Goal: Task Accomplishment & Management: Use online tool/utility

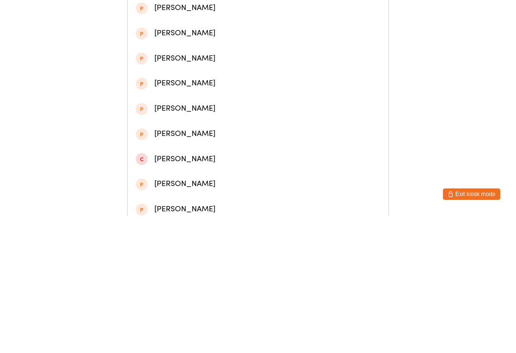
type input "[PERSON_NAME]"
click at [188, 47] on div "[PERSON_NAME]" at bounding box center [258, 44] width 245 height 13
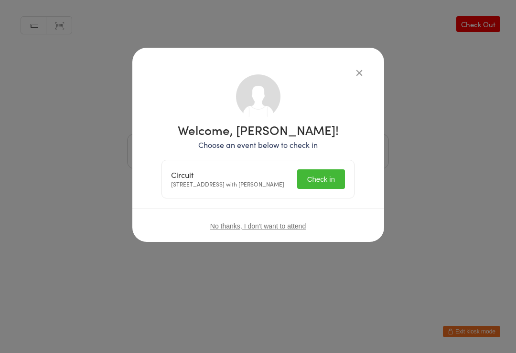
click at [309, 173] on button "Check in" at bounding box center [321, 180] width 48 height 20
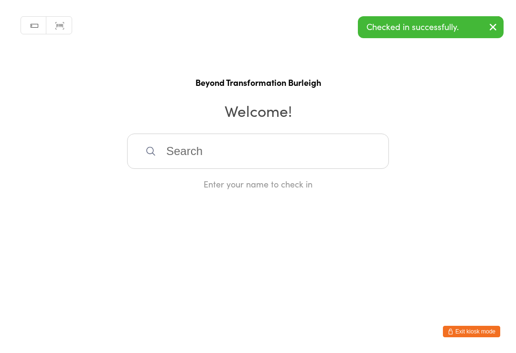
click at [214, 159] on input "search" at bounding box center [258, 151] width 262 height 35
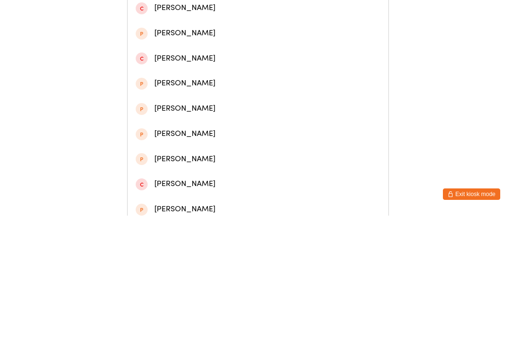
type input "[PERSON_NAME]"
click at [174, 51] on div "[PERSON_NAME]" at bounding box center [258, 44] width 245 height 13
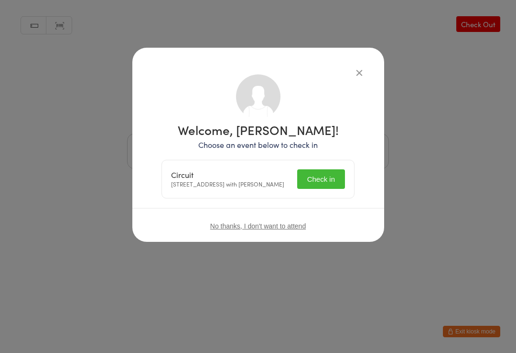
click at [326, 174] on button "Check in" at bounding box center [321, 180] width 48 height 20
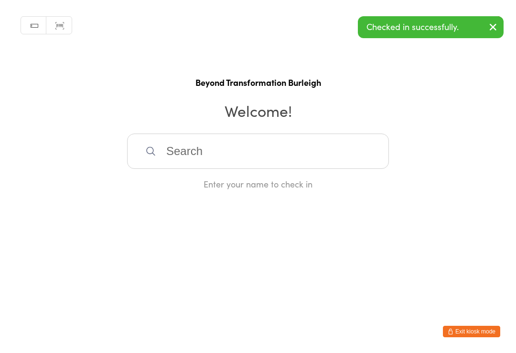
click at [184, 160] on input "search" at bounding box center [258, 151] width 262 height 35
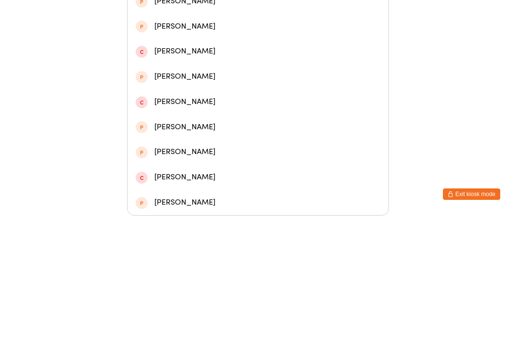
type input "[PERSON_NAME]"
click at [210, 107] on div "[PERSON_NAME]" at bounding box center [258, 113] width 245 height 13
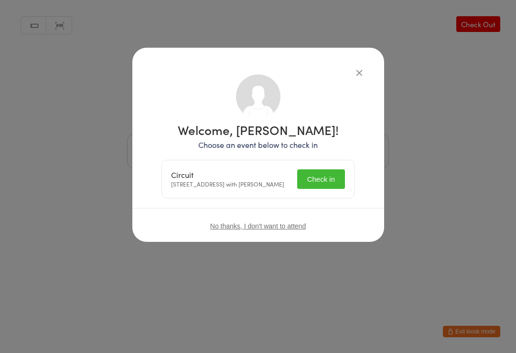
click at [317, 178] on button "Check in" at bounding box center [321, 180] width 48 height 20
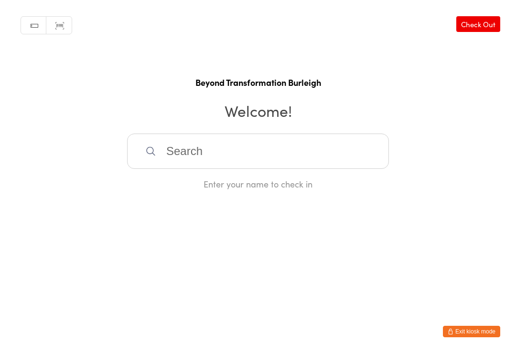
click at [316, 151] on input "search" at bounding box center [258, 151] width 262 height 35
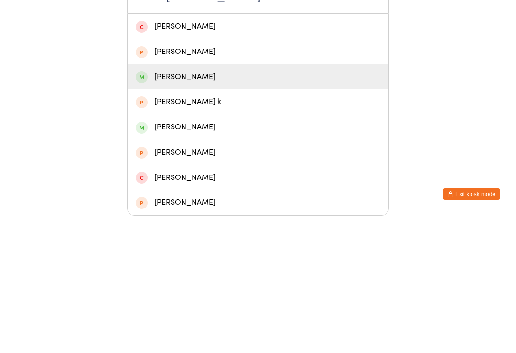
type input "[PERSON_NAME]"
click at [192, 208] on div "[PERSON_NAME]" at bounding box center [258, 214] width 245 height 13
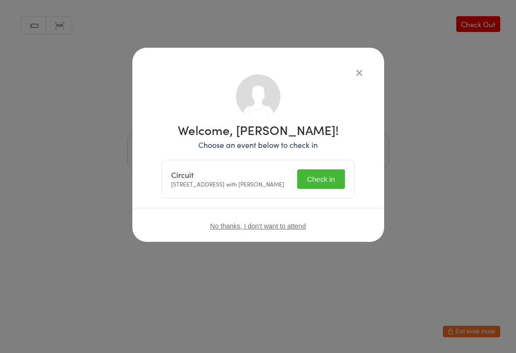
click at [331, 185] on button "Check in" at bounding box center [321, 180] width 48 height 20
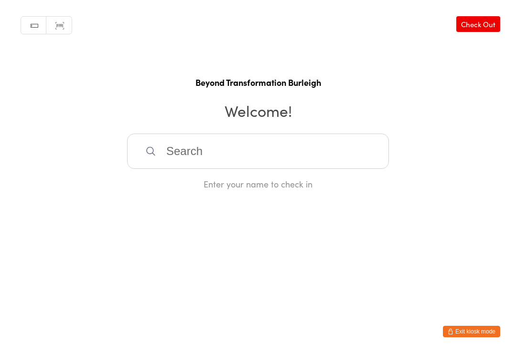
click at [172, 145] on input "search" at bounding box center [258, 151] width 262 height 35
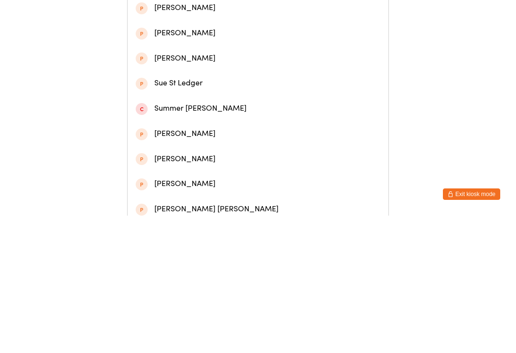
type input "[PERSON_NAME]"
click at [167, 57] on div "[PERSON_NAME]" at bounding box center [258, 44] width 261 height 25
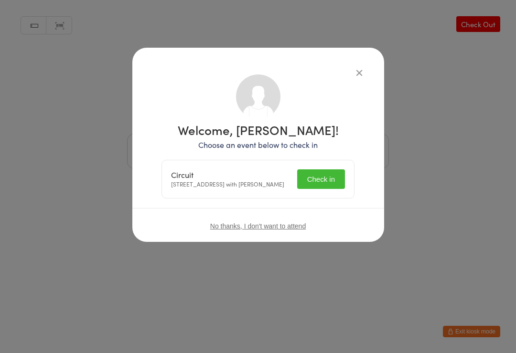
click at [321, 181] on button "Check in" at bounding box center [321, 180] width 48 height 20
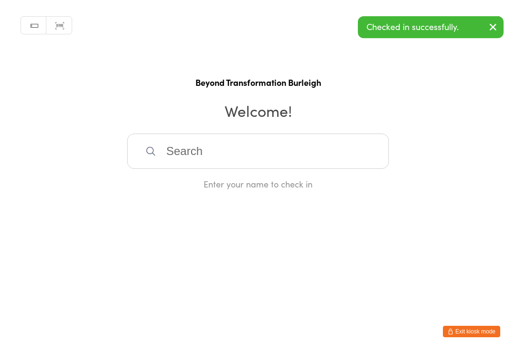
click at [175, 150] on input "search" at bounding box center [258, 151] width 262 height 35
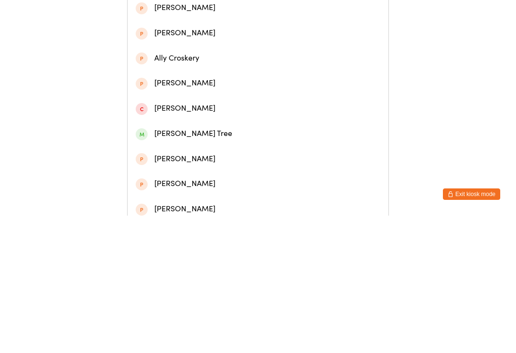
type input "Cross"
click at [173, 102] on div "[PERSON_NAME]" at bounding box center [258, 95] width 245 height 13
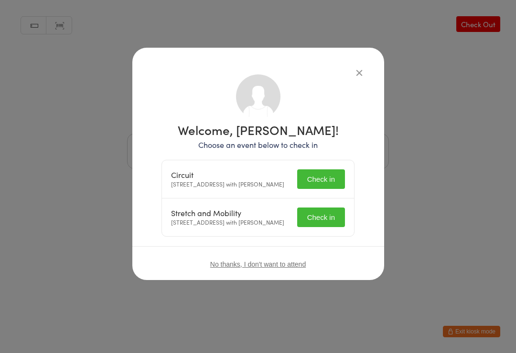
click at [316, 182] on button "Check in" at bounding box center [321, 180] width 48 height 20
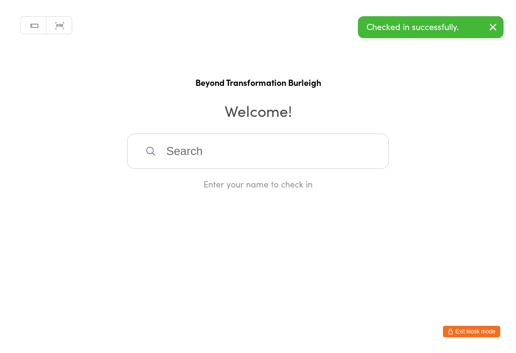
click at [175, 158] on input "search" at bounding box center [258, 151] width 262 height 35
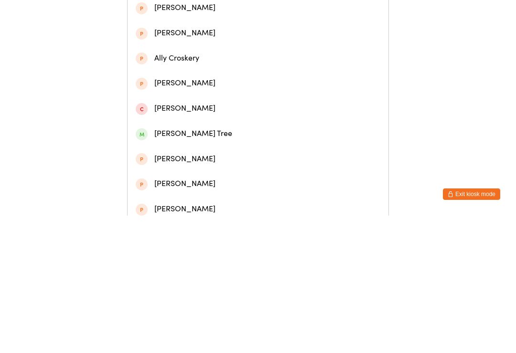
type input "Cross"
click at [167, 101] on div "[PERSON_NAME]" at bounding box center [258, 95] width 245 height 13
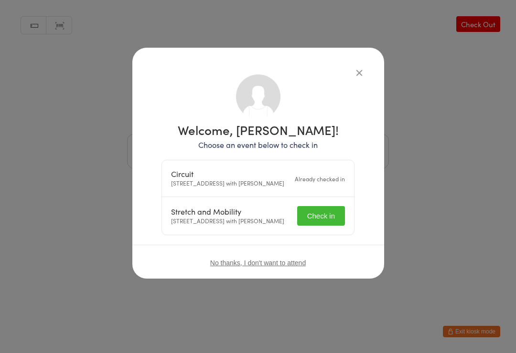
click at [316, 226] on button "Check in" at bounding box center [321, 216] width 48 height 20
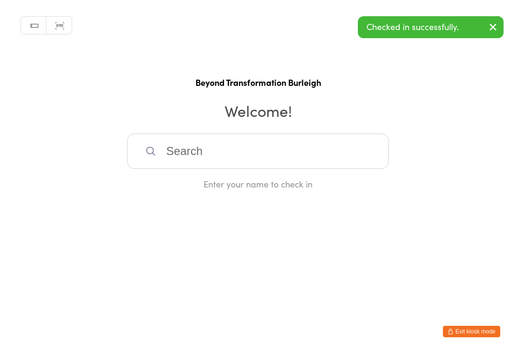
click at [199, 148] on input "search" at bounding box center [258, 151] width 262 height 35
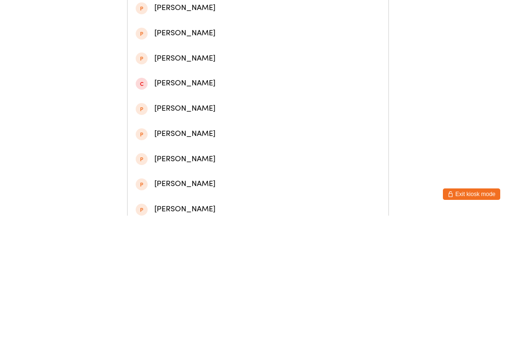
type input "[PERSON_NAME]"
click at [195, 75] on div "[PERSON_NAME]" at bounding box center [258, 70] width 245 height 13
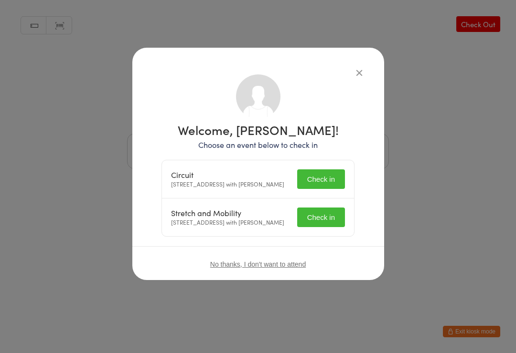
click at [331, 181] on button "Check in" at bounding box center [321, 180] width 48 height 20
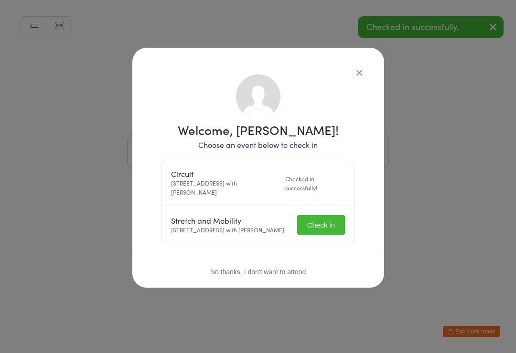
click at [331, 228] on button "Check in" at bounding box center [321, 225] width 48 height 20
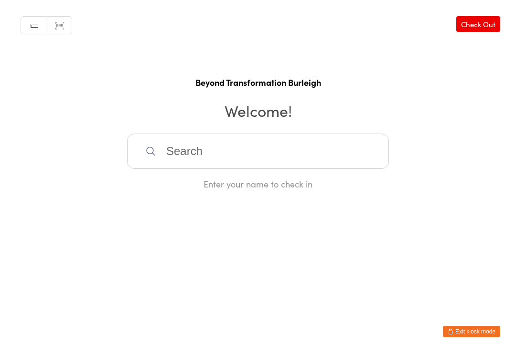
click at [218, 160] on input "search" at bounding box center [258, 151] width 262 height 35
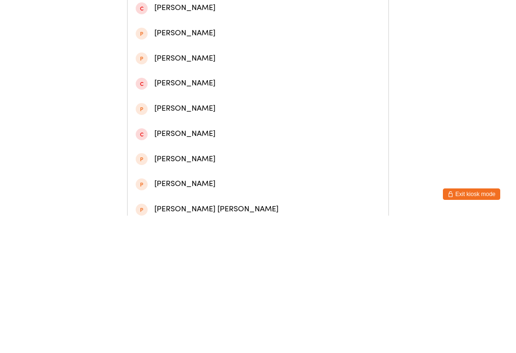
type input "[PERSON_NAME]"
click at [170, 47] on div "[PERSON_NAME]" at bounding box center [258, 44] width 245 height 13
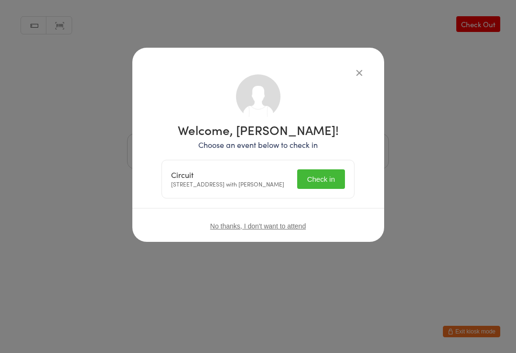
click at [314, 184] on button "Check in" at bounding box center [321, 180] width 48 height 20
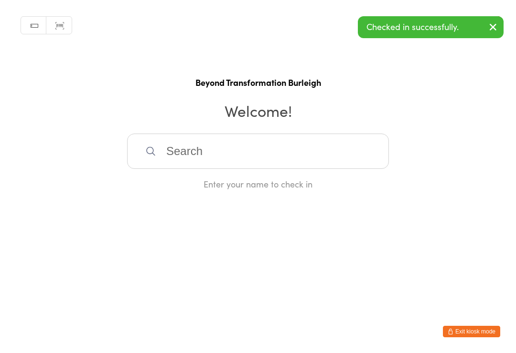
click at [217, 148] on input "search" at bounding box center [258, 151] width 262 height 35
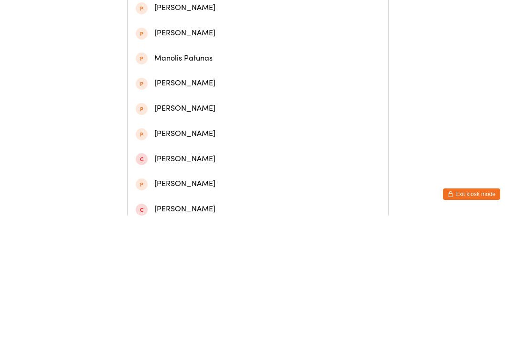
type input "[PERSON_NAME]"
click at [229, 49] on div "[PERSON_NAME]" at bounding box center [258, 44] width 245 height 13
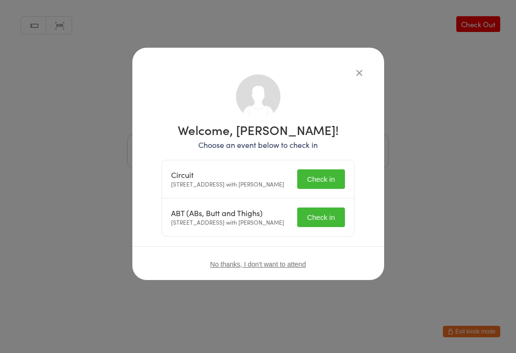
click at [320, 182] on button "Check in" at bounding box center [321, 180] width 48 height 20
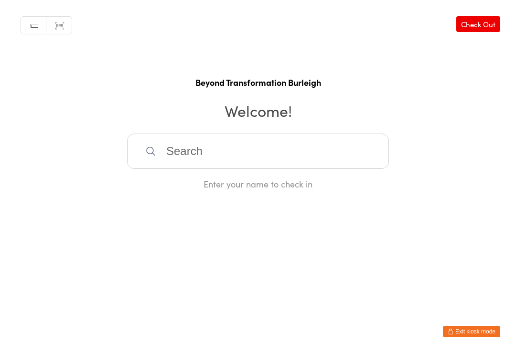
click at [279, 149] on input "search" at bounding box center [258, 151] width 262 height 35
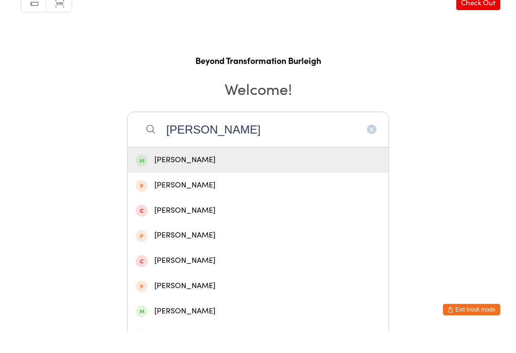
click at [291, 134] on input "[PERSON_NAME]" at bounding box center [258, 151] width 262 height 35
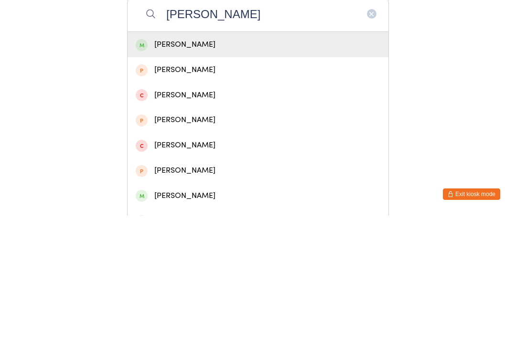
type input "[PERSON_NAME]"
click at [185, 176] on div "[PERSON_NAME]" at bounding box center [258, 182] width 245 height 13
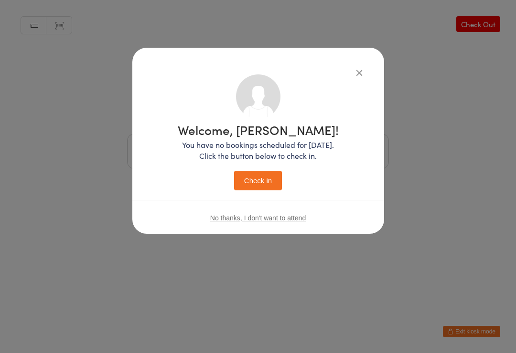
click at [264, 173] on button "Check in" at bounding box center [258, 181] width 48 height 20
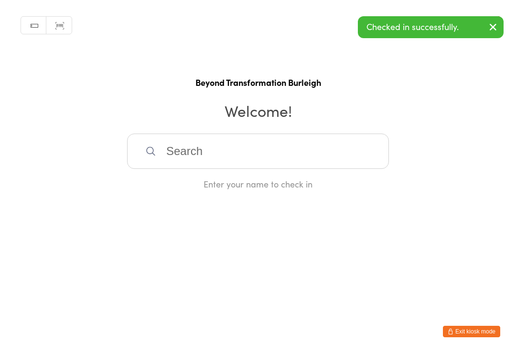
click at [344, 148] on input "search" at bounding box center [258, 151] width 262 height 35
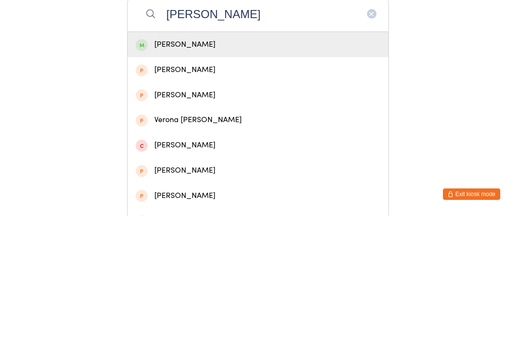
type input "[PERSON_NAME]"
click at [256, 176] on div "[PERSON_NAME]" at bounding box center [258, 182] width 245 height 13
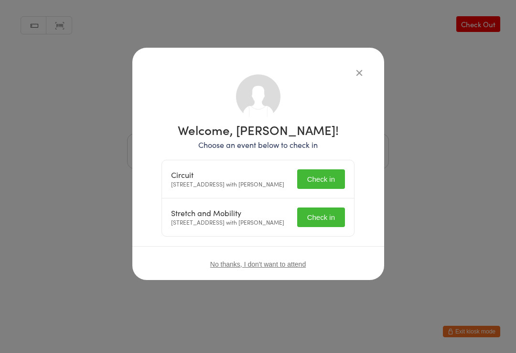
click at [327, 224] on button "Check in" at bounding box center [321, 218] width 48 height 20
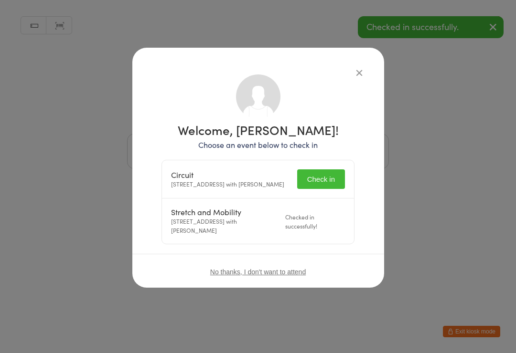
click at [329, 173] on button "Check in" at bounding box center [321, 180] width 48 height 20
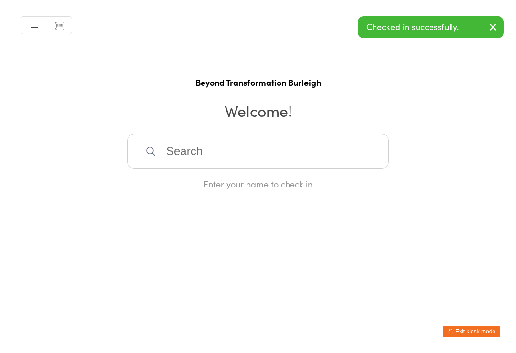
click at [346, 152] on input "search" at bounding box center [258, 151] width 262 height 35
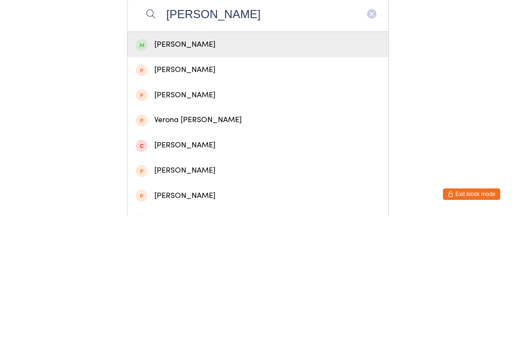
type input "[PERSON_NAME]"
click at [295, 176] on div "[PERSON_NAME]" at bounding box center [258, 182] width 245 height 13
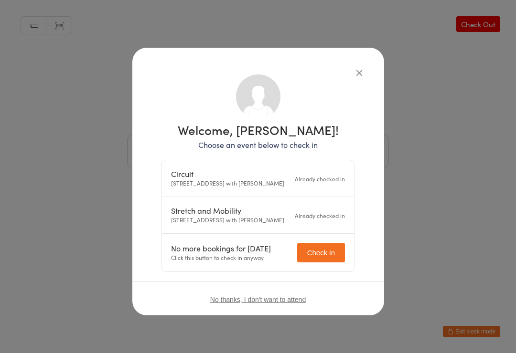
click at [331, 263] on button "Check in" at bounding box center [321, 253] width 48 height 20
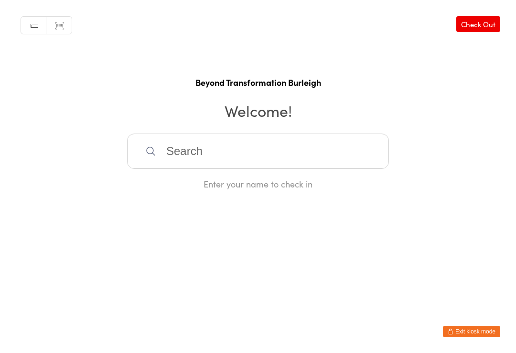
click at [225, 144] on input "search" at bounding box center [258, 151] width 262 height 35
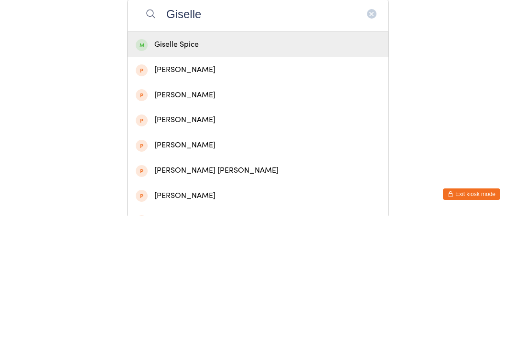
type input "Giselle"
click at [212, 176] on div "Giselle Spice" at bounding box center [258, 182] width 245 height 13
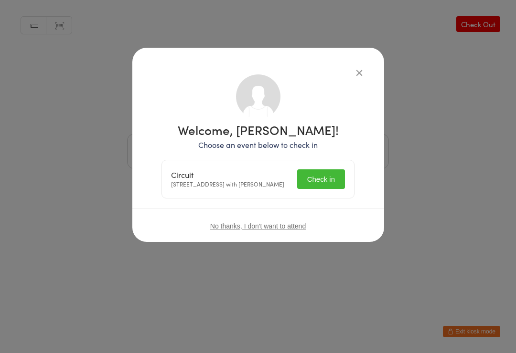
click at [314, 187] on button "Check in" at bounding box center [321, 180] width 48 height 20
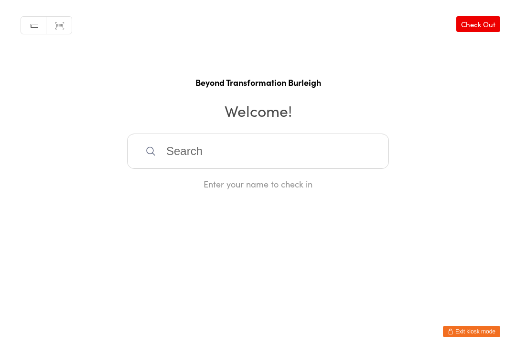
click at [235, 159] on input "search" at bounding box center [258, 151] width 262 height 35
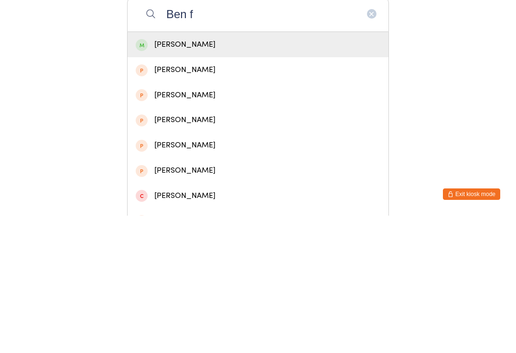
type input "Ben f"
click at [223, 170] on div "[PERSON_NAME]" at bounding box center [258, 182] width 261 height 25
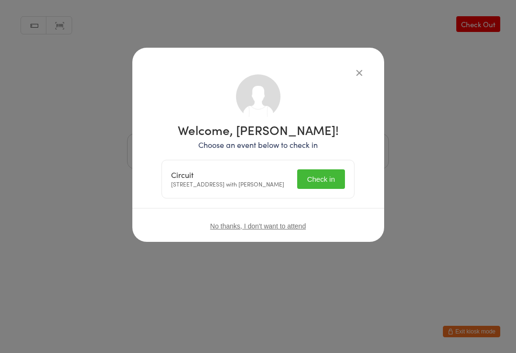
click at [328, 183] on button "Check in" at bounding box center [321, 180] width 48 height 20
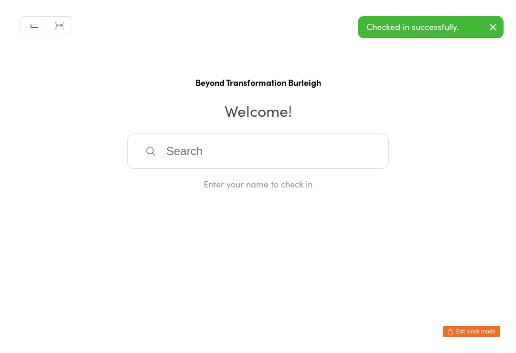
click at [243, 154] on input "search" at bounding box center [258, 151] width 262 height 35
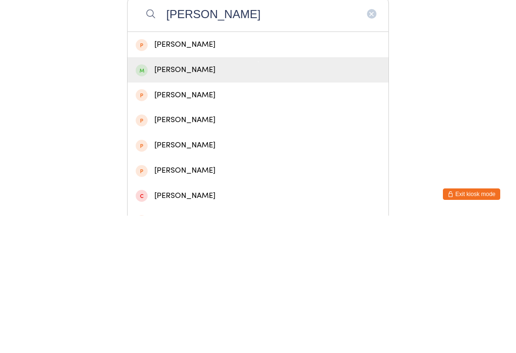
type input "[PERSON_NAME]"
click at [223, 201] on div "[PERSON_NAME]" at bounding box center [258, 207] width 245 height 13
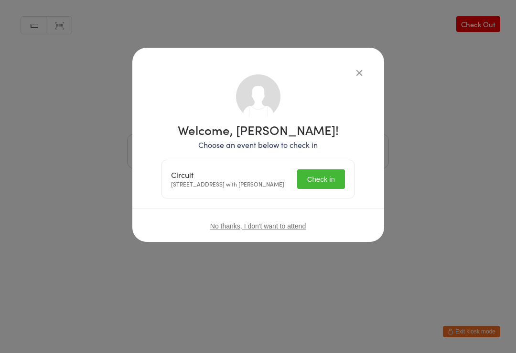
click at [322, 180] on button "Check in" at bounding box center [321, 180] width 48 height 20
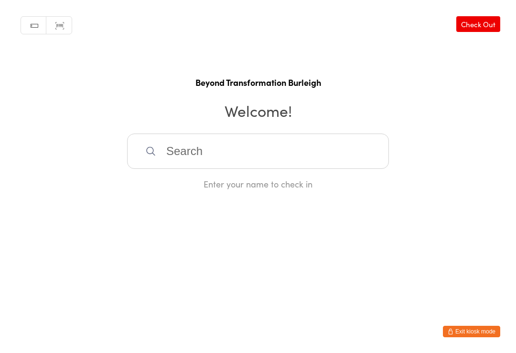
click at [198, 149] on input "search" at bounding box center [258, 151] width 262 height 35
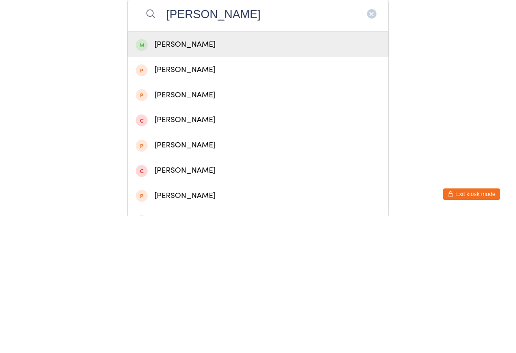
type input "[PERSON_NAME]"
click at [234, 176] on div "[PERSON_NAME]" at bounding box center [258, 182] width 245 height 13
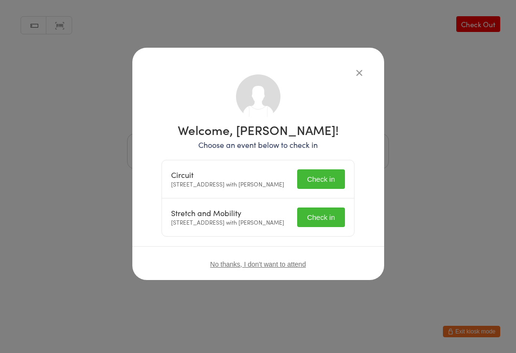
click at [328, 180] on button "Check in" at bounding box center [321, 180] width 48 height 20
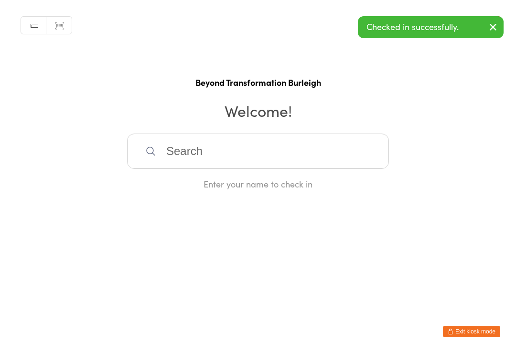
click at [203, 150] on input "search" at bounding box center [258, 151] width 262 height 35
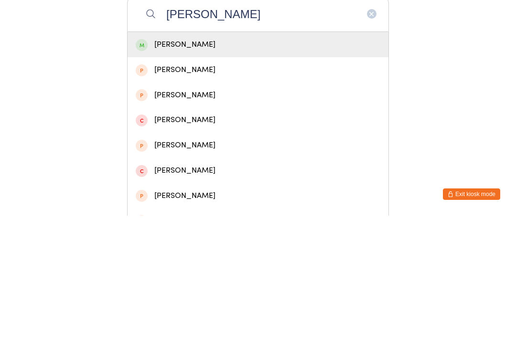
type input "[PERSON_NAME]"
click at [221, 176] on div "[PERSON_NAME]" at bounding box center [258, 182] width 245 height 13
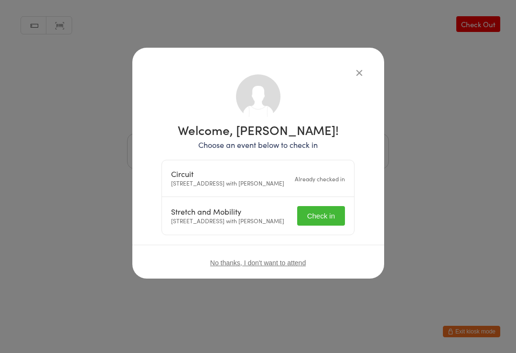
click at [326, 226] on button "Check in" at bounding box center [321, 216] width 48 height 20
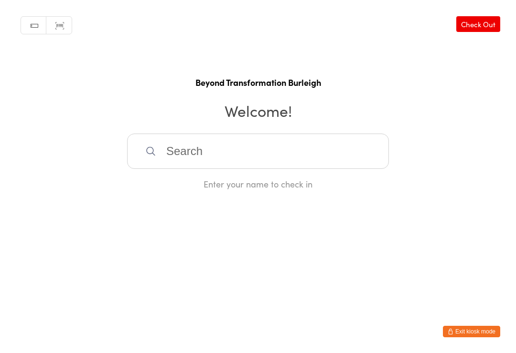
click at [335, 153] on input "search" at bounding box center [258, 151] width 262 height 35
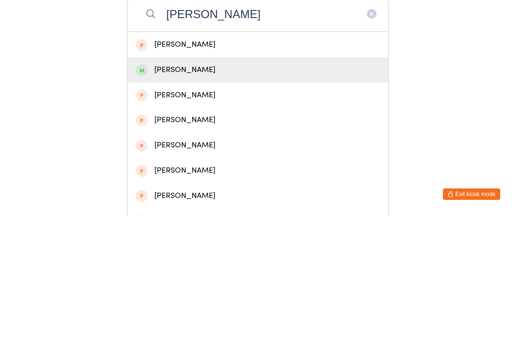
type input "[PERSON_NAME]"
click at [224, 201] on div "[PERSON_NAME]" at bounding box center [258, 207] width 245 height 13
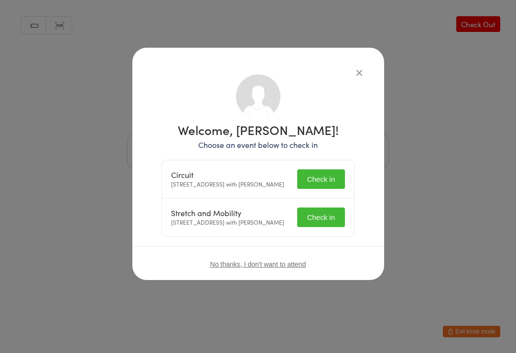
click at [327, 180] on button "Check in" at bounding box center [321, 180] width 48 height 20
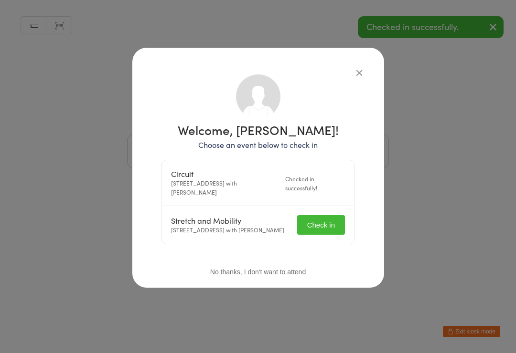
click at [320, 219] on button "Check in" at bounding box center [321, 225] width 48 height 20
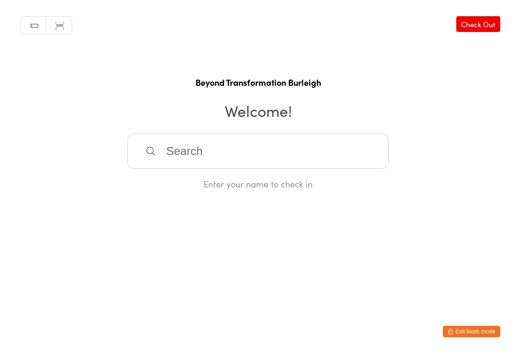
click at [216, 151] on input "search" at bounding box center [258, 151] width 262 height 35
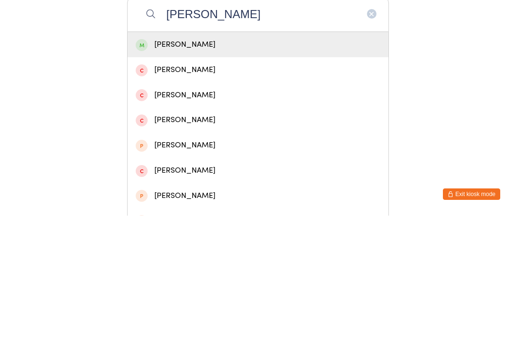
type input "[PERSON_NAME]"
click at [235, 176] on div "[PERSON_NAME]" at bounding box center [258, 182] width 245 height 13
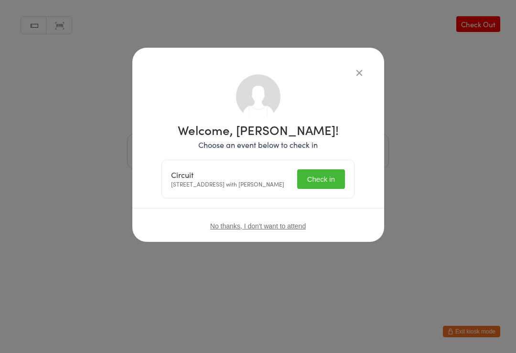
click at [329, 178] on button "Check in" at bounding box center [321, 180] width 48 height 20
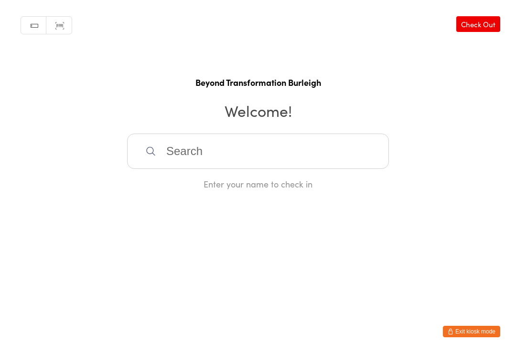
click at [273, 155] on input "search" at bounding box center [258, 151] width 262 height 35
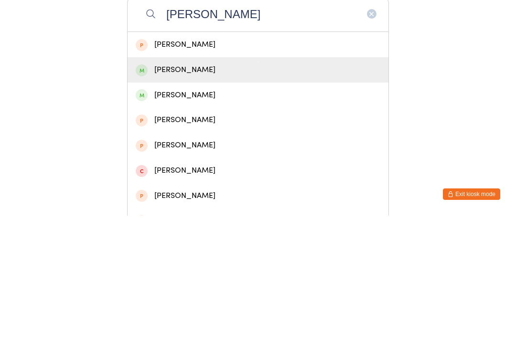
type input "[PERSON_NAME]"
click at [230, 201] on div "[PERSON_NAME]" at bounding box center [258, 207] width 245 height 13
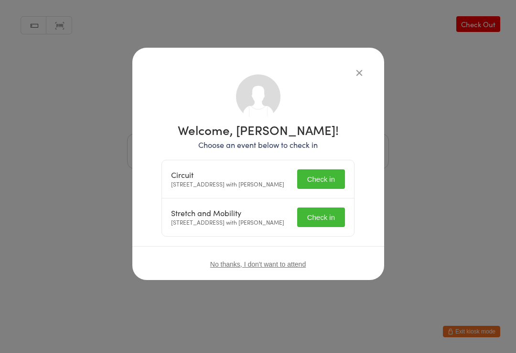
click at [337, 187] on button "Check in" at bounding box center [321, 180] width 48 height 20
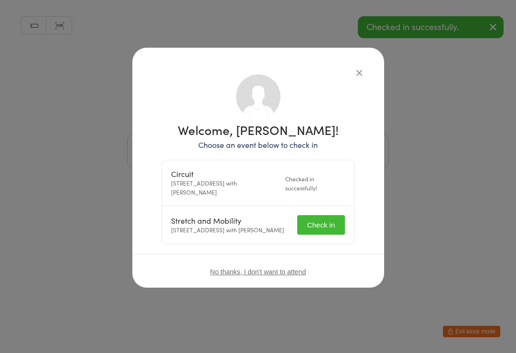
click at [331, 229] on button "Check in" at bounding box center [321, 225] width 48 height 20
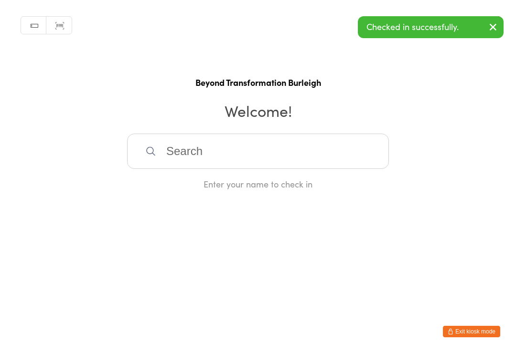
click at [249, 151] on input "search" at bounding box center [258, 151] width 262 height 35
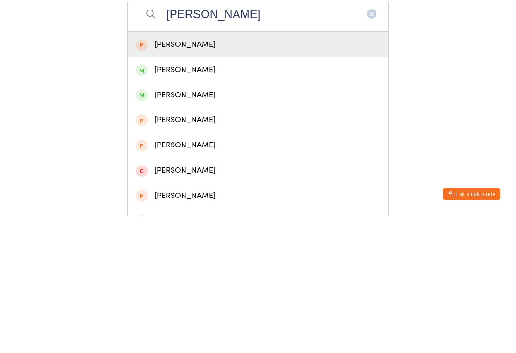
type input "[PERSON_NAME]"
click at [237, 226] on div "[PERSON_NAME]" at bounding box center [258, 232] width 245 height 13
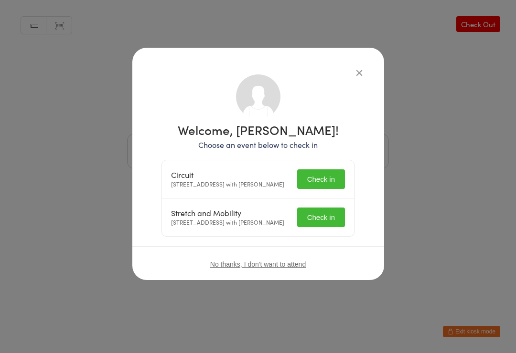
click at [327, 227] on button "Check in" at bounding box center [321, 218] width 48 height 20
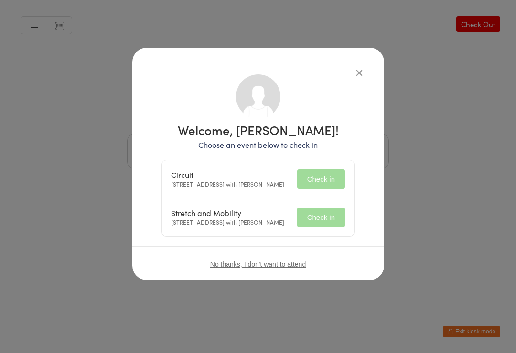
click at [339, 176] on button "Check in" at bounding box center [321, 180] width 48 height 20
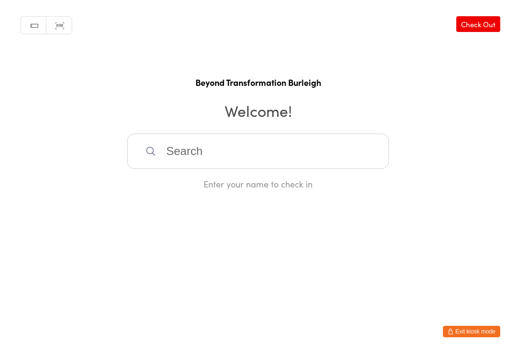
click at [170, 146] on input "search" at bounding box center [258, 151] width 262 height 35
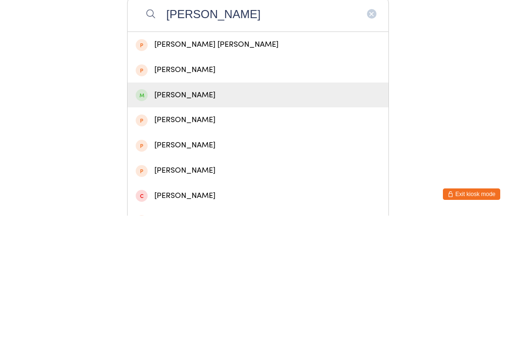
type input "[PERSON_NAME]"
click at [155, 226] on div "[PERSON_NAME]" at bounding box center [258, 232] width 245 height 13
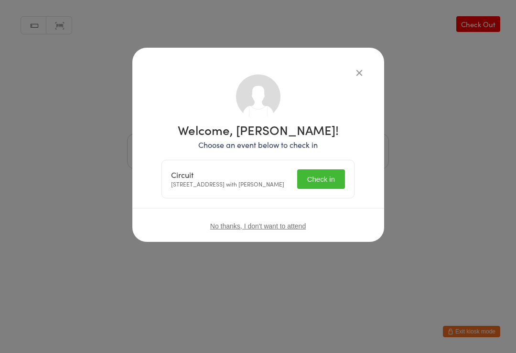
click at [319, 184] on button "Check in" at bounding box center [321, 180] width 48 height 20
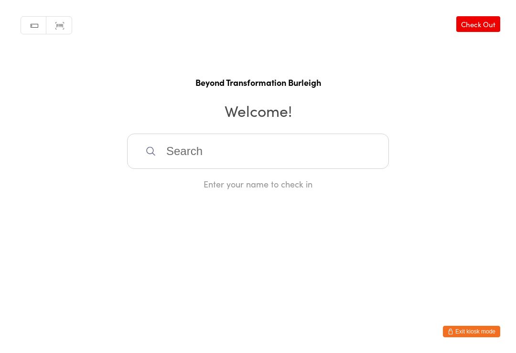
click at [191, 148] on input "search" at bounding box center [258, 151] width 262 height 35
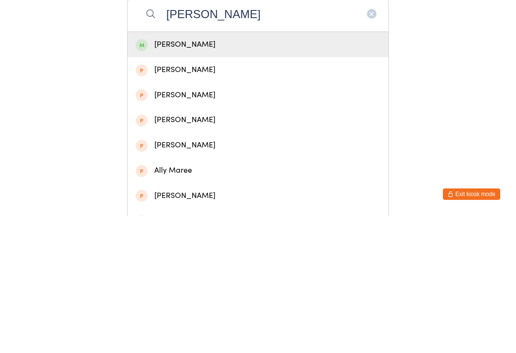
type input "[PERSON_NAME]"
click at [203, 176] on div "[PERSON_NAME]" at bounding box center [258, 182] width 245 height 13
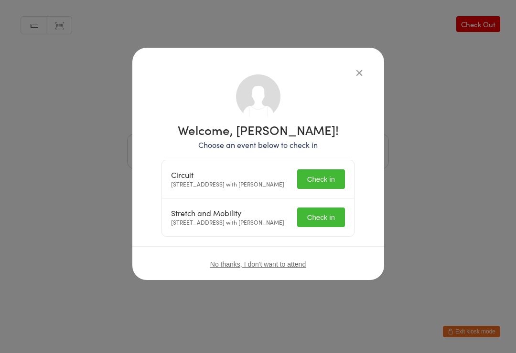
click at [324, 185] on button "Check in" at bounding box center [321, 180] width 48 height 20
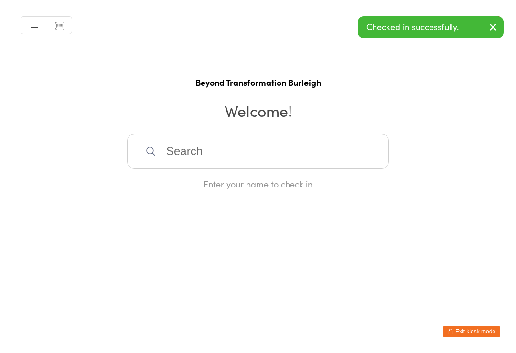
click at [176, 152] on input "search" at bounding box center [258, 151] width 262 height 35
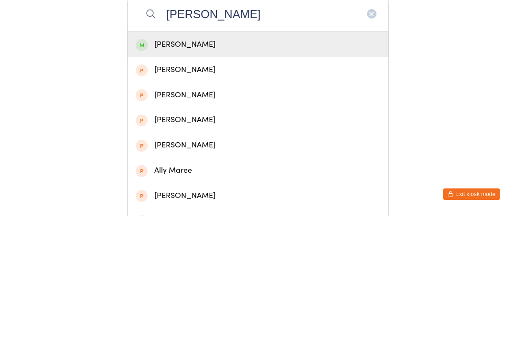
type input "[PERSON_NAME]"
click at [212, 176] on div "[PERSON_NAME]" at bounding box center [258, 182] width 245 height 13
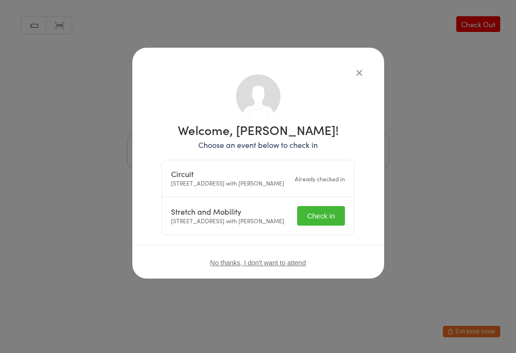
click at [316, 226] on button "Check in" at bounding box center [321, 216] width 48 height 20
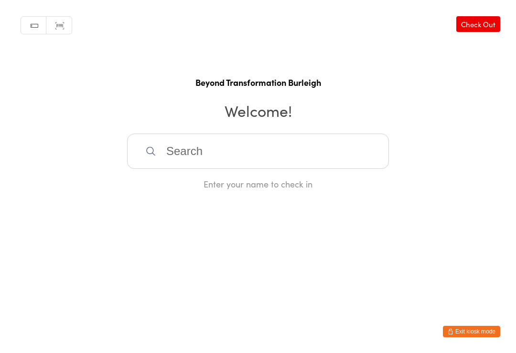
click at [195, 153] on input "search" at bounding box center [258, 151] width 262 height 35
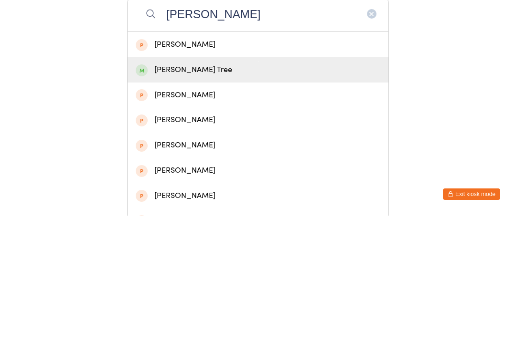
type input "[PERSON_NAME]"
click at [182, 201] on div "[PERSON_NAME] Tree" at bounding box center [258, 207] width 245 height 13
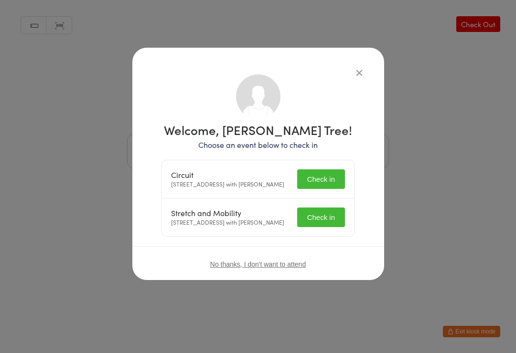
click at [331, 181] on button "Check in" at bounding box center [321, 180] width 48 height 20
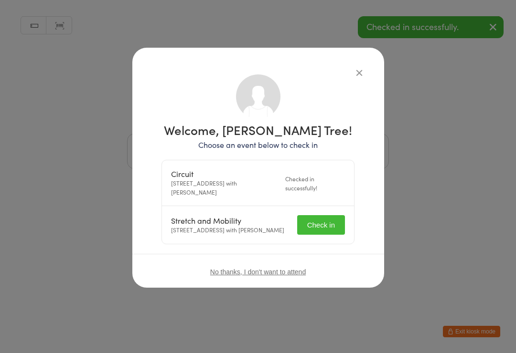
click at [326, 234] on button "Check in" at bounding box center [321, 225] width 48 height 20
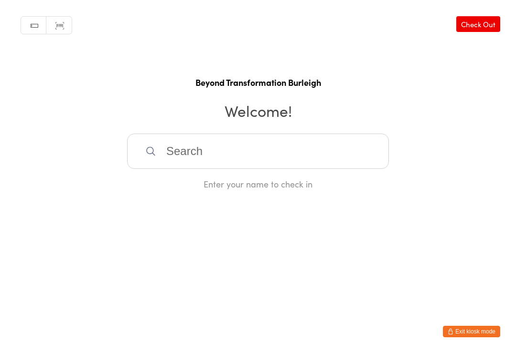
click at [264, 143] on input "search" at bounding box center [258, 151] width 262 height 35
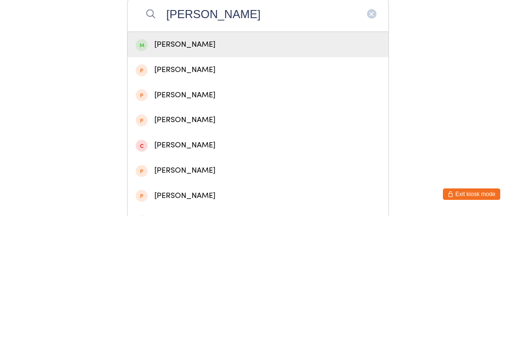
type input "[PERSON_NAME]"
click at [216, 176] on div "[PERSON_NAME]" at bounding box center [258, 182] width 245 height 13
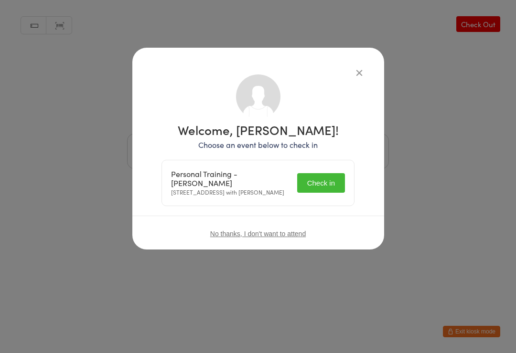
click at [321, 180] on button "Check in" at bounding box center [321, 183] width 48 height 20
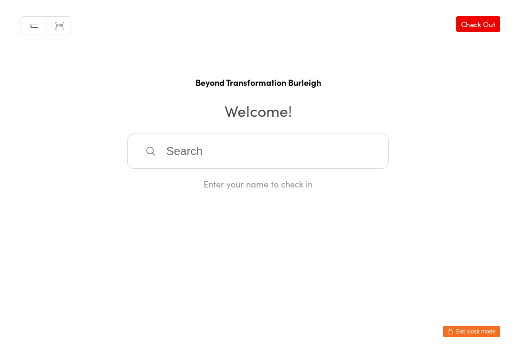
click at [203, 152] on input "search" at bounding box center [258, 151] width 262 height 35
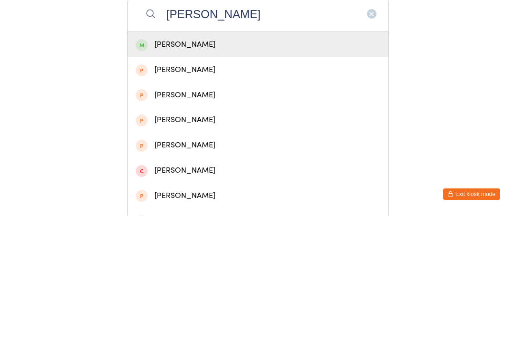
type input "[PERSON_NAME]"
click at [217, 176] on div "[PERSON_NAME]" at bounding box center [258, 182] width 245 height 13
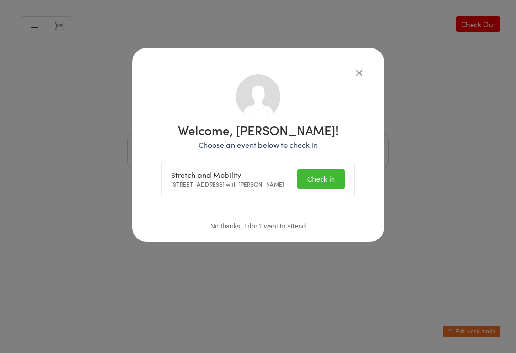
click at [323, 178] on button "Check in" at bounding box center [321, 180] width 48 height 20
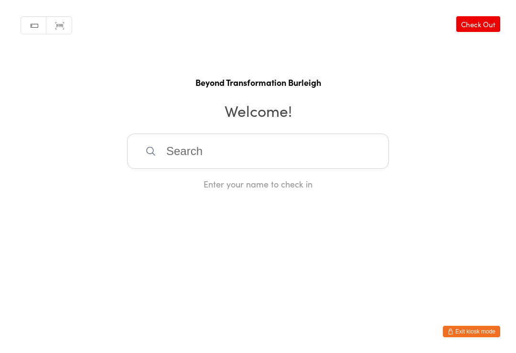
click at [200, 167] on input "search" at bounding box center [258, 151] width 262 height 35
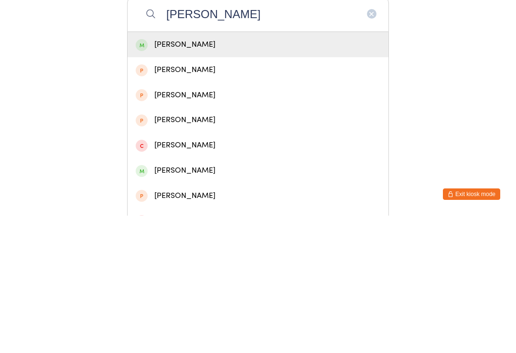
type input "[PERSON_NAME]"
click at [248, 176] on div "[PERSON_NAME]" at bounding box center [258, 182] width 245 height 13
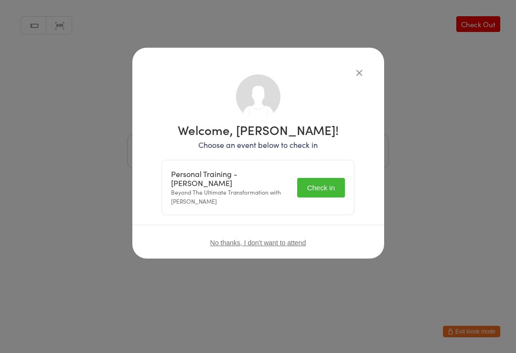
click at [324, 184] on button "Check in" at bounding box center [321, 188] width 48 height 20
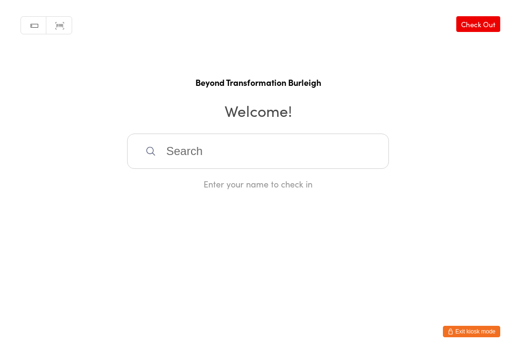
click at [180, 157] on input "search" at bounding box center [258, 151] width 262 height 35
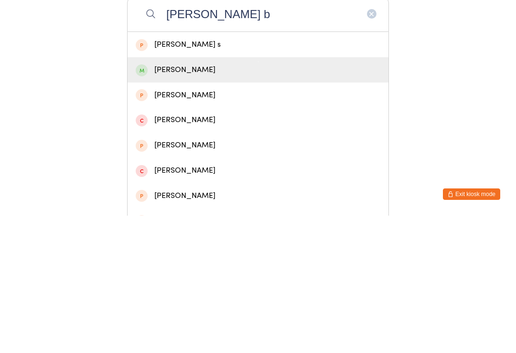
type input "[PERSON_NAME] b"
click at [199, 201] on div "[PERSON_NAME]" at bounding box center [258, 207] width 245 height 13
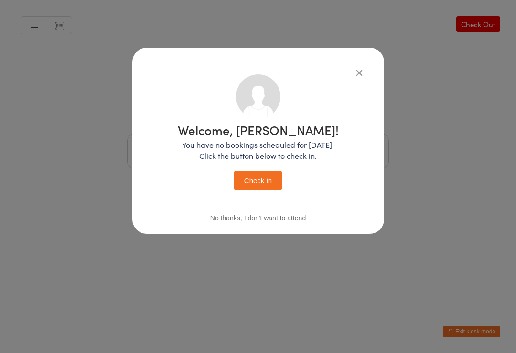
click at [258, 173] on button "Check in" at bounding box center [258, 181] width 48 height 20
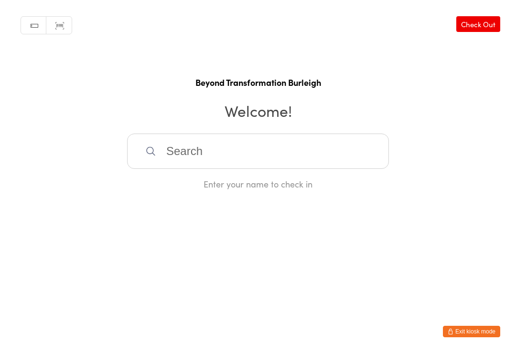
click at [268, 149] on input "search" at bounding box center [258, 151] width 262 height 35
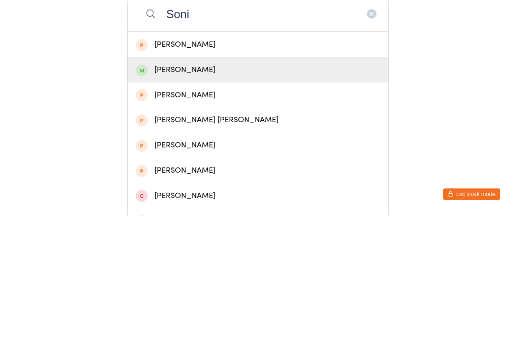
type input "Soni"
click at [186, 195] on div "[PERSON_NAME]" at bounding box center [258, 207] width 261 height 25
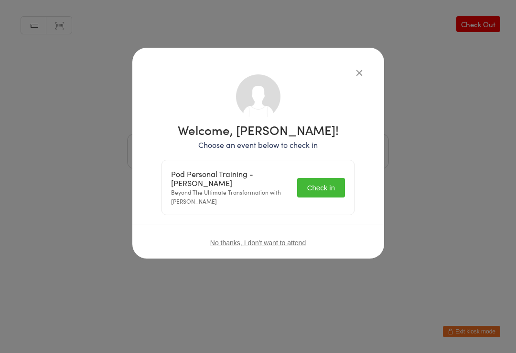
click at [323, 179] on button "Check in" at bounding box center [321, 188] width 48 height 20
